Goal: Task Accomplishment & Management: Manage account settings

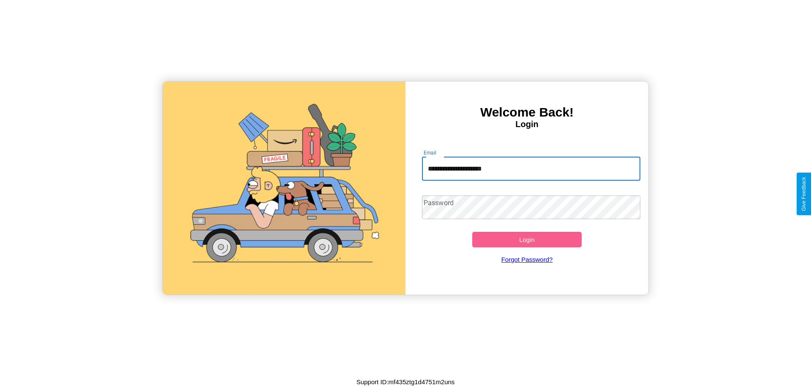
type input "**********"
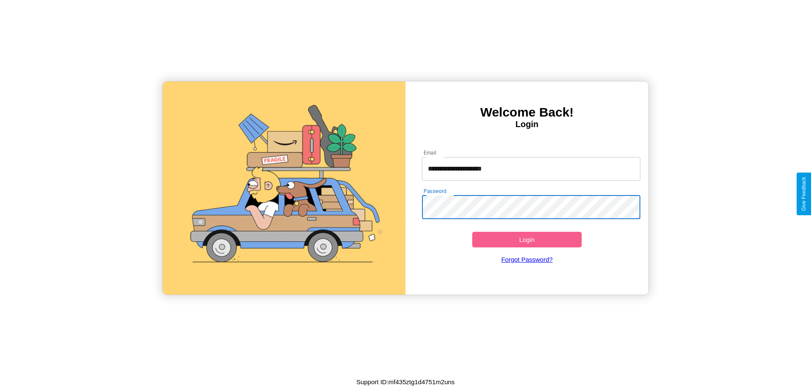
click at [526, 239] on button "Login" at bounding box center [526, 240] width 109 height 16
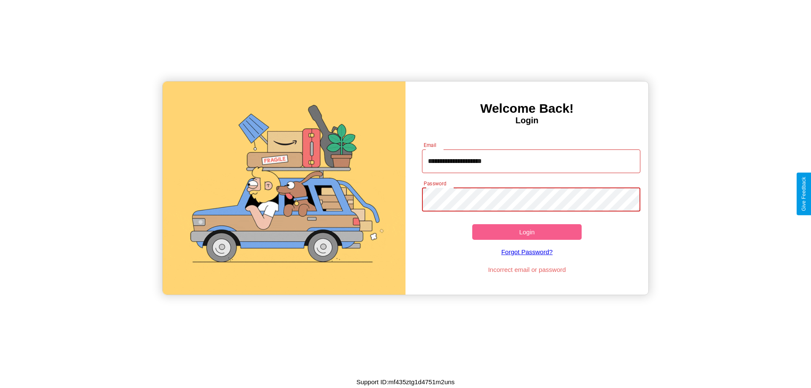
click at [526, 232] on button "Login" at bounding box center [526, 232] width 109 height 16
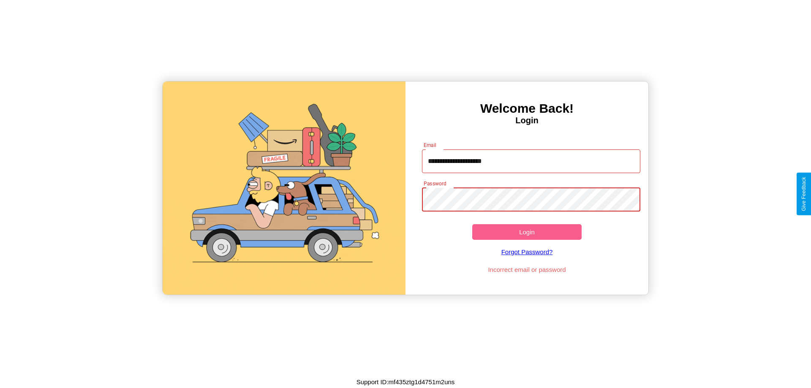
click at [526, 232] on button "Login" at bounding box center [526, 232] width 109 height 16
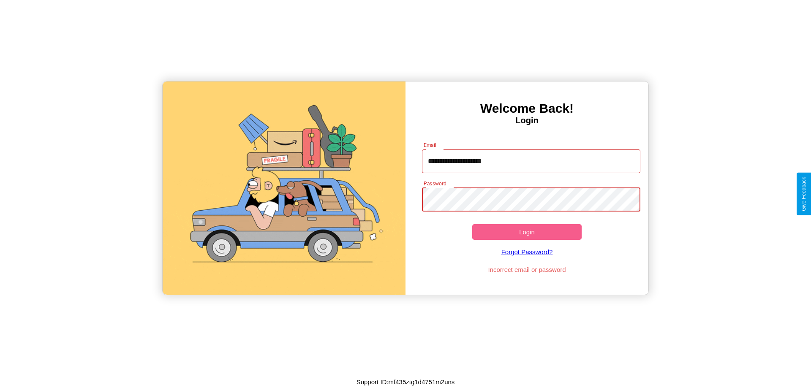
click at [526, 232] on button "Login" at bounding box center [526, 232] width 109 height 16
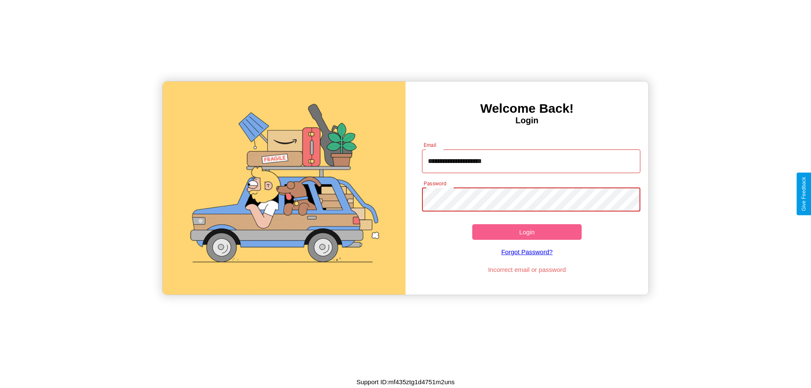
click at [526, 232] on button "Login" at bounding box center [526, 232] width 109 height 16
